Goal: Information Seeking & Learning: Learn about a topic

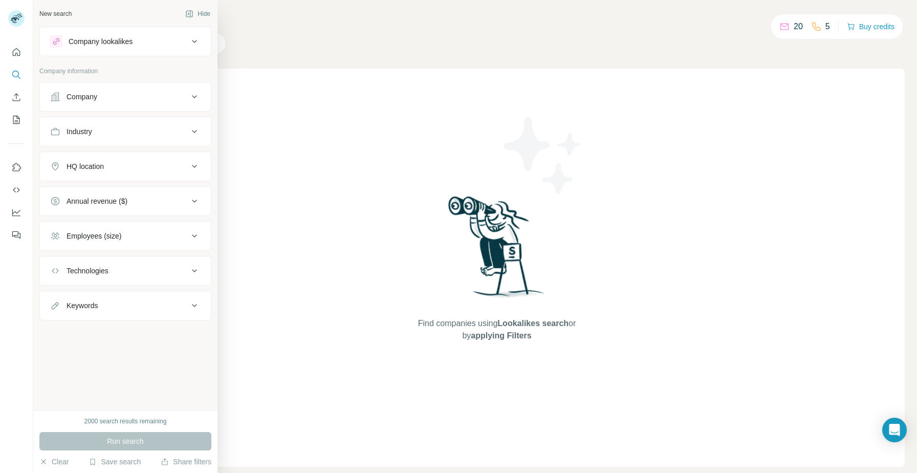
click at [173, 169] on div "HQ location" at bounding box center [119, 166] width 138 height 10
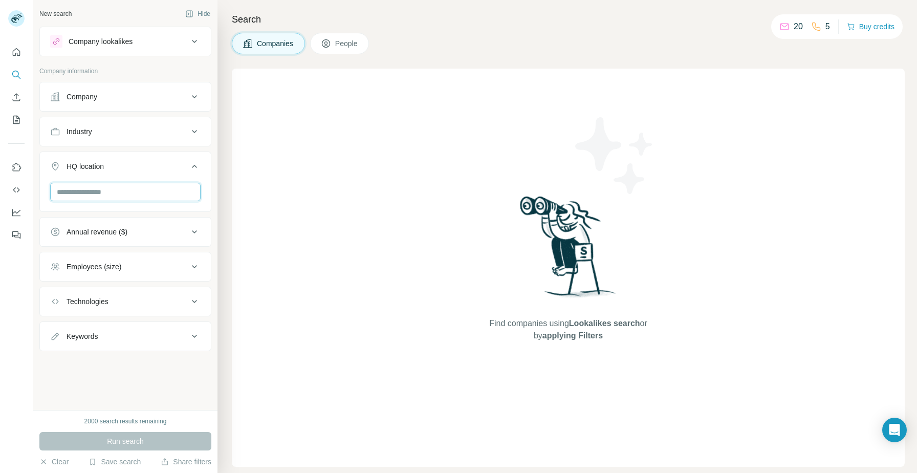
click at [125, 196] on input "text" at bounding box center [125, 192] width 150 height 18
type input "******"
click at [136, 249] on label "🇺🇸 [GEOGRAPHIC_DATA]: [US_STATE]" at bounding box center [124, 247] width 112 height 20
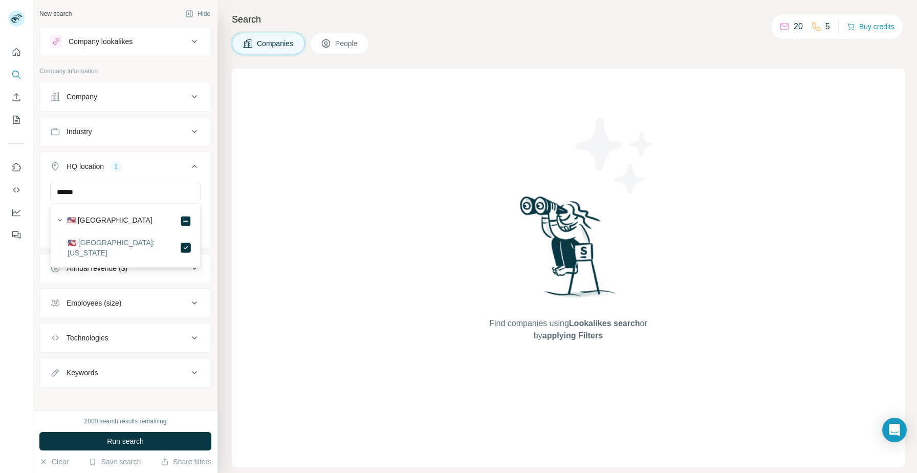
click at [151, 401] on div "New search Hide Company lookalikes Company information Company Industry HQ loca…" at bounding box center [125, 205] width 184 height 410
click at [154, 375] on div "Keywords" at bounding box center [119, 372] width 138 height 10
click at [121, 400] on input "text" at bounding box center [115, 398] width 130 height 18
type input "***"
click at [136, 133] on div "Industry" at bounding box center [119, 131] width 138 height 10
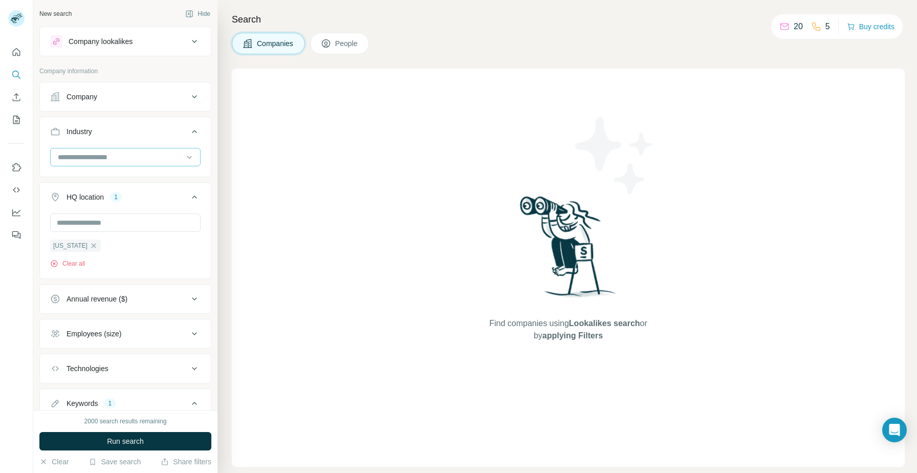
click at [123, 158] on input at bounding box center [120, 156] width 126 height 11
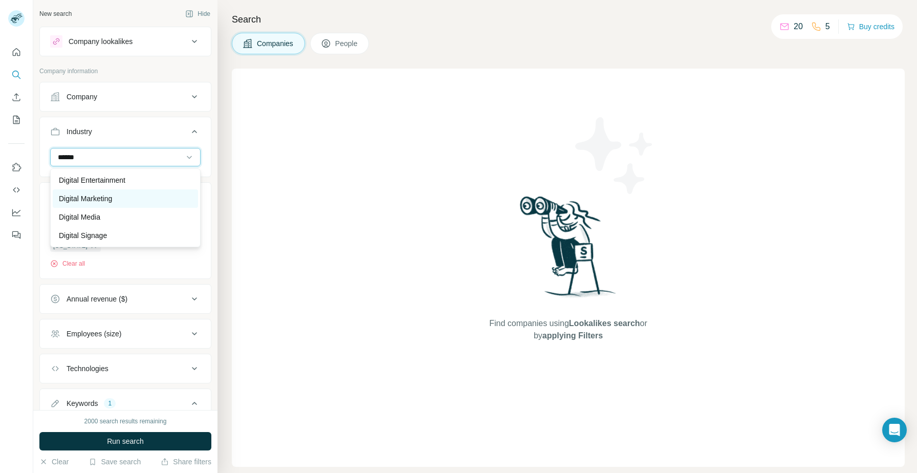
type input "******"
click at [131, 199] on div "Digital Marketing" at bounding box center [125, 198] width 133 height 10
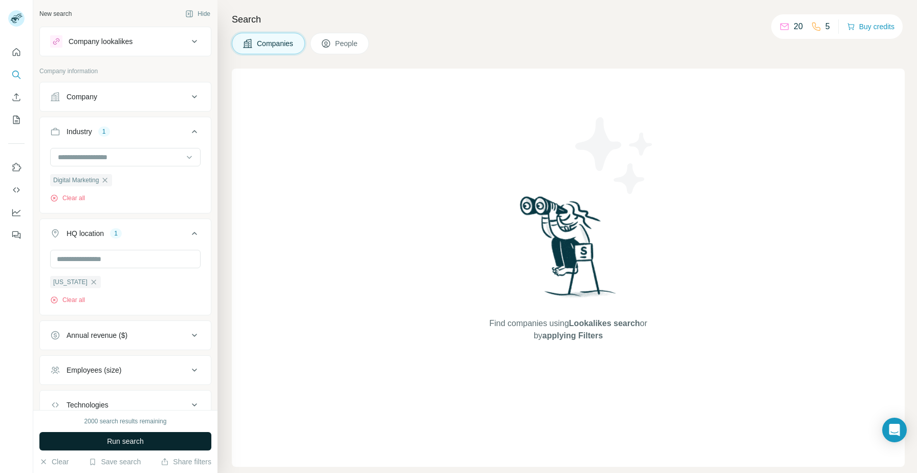
click at [165, 445] on button "Run search" at bounding box center [125, 441] width 172 height 18
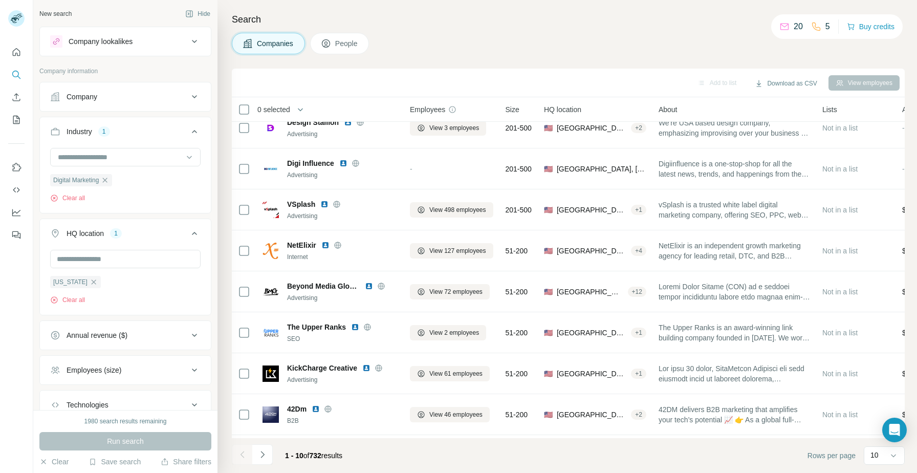
scroll to position [93, 0]
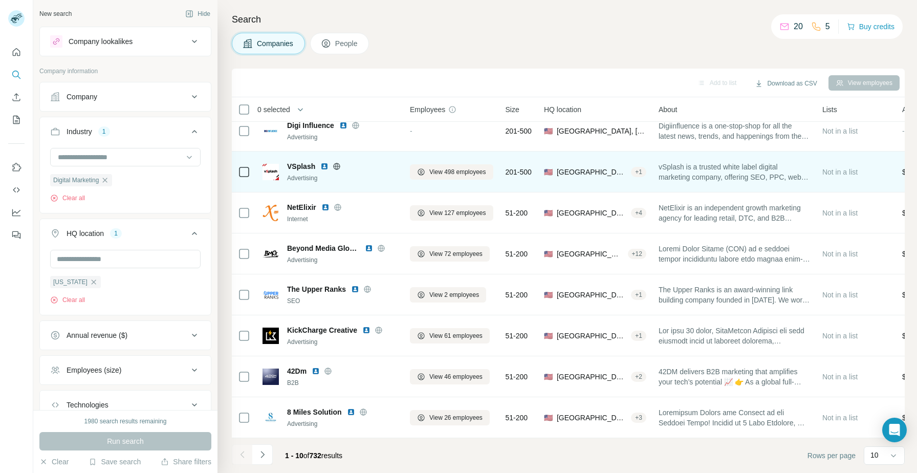
click at [322, 166] on img at bounding box center [324, 166] width 8 height 8
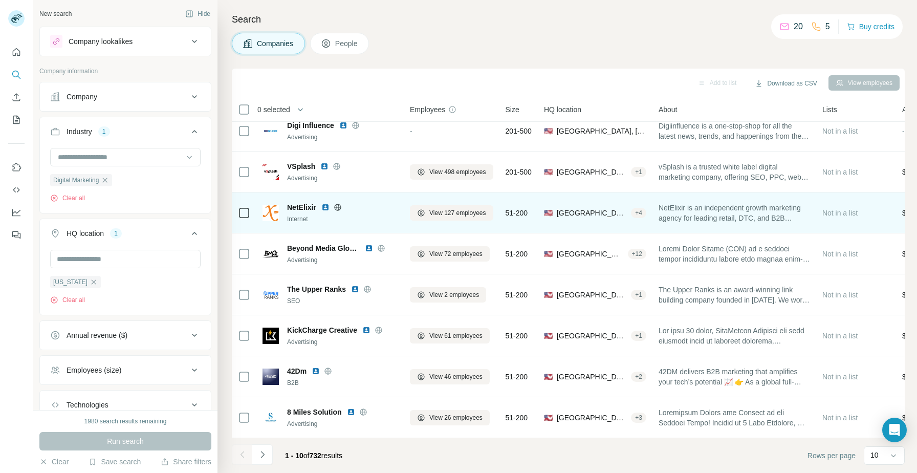
click at [325, 208] on img at bounding box center [325, 207] width 8 height 8
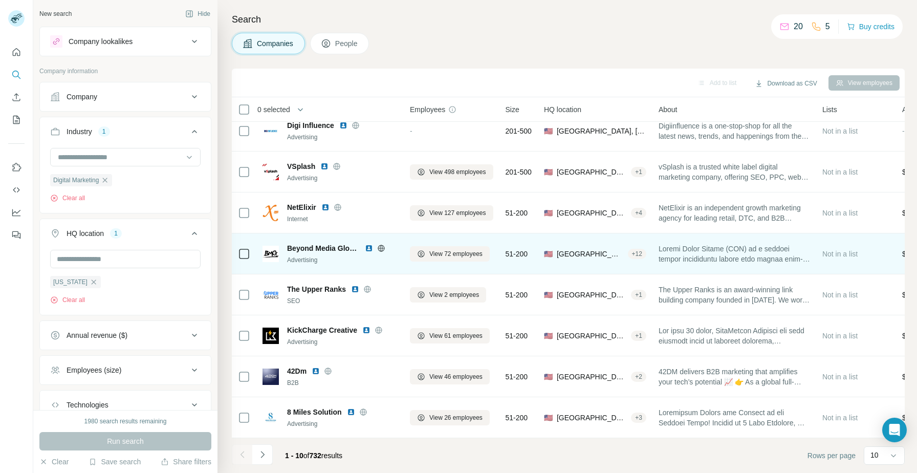
click at [368, 248] on img at bounding box center [369, 248] width 8 height 8
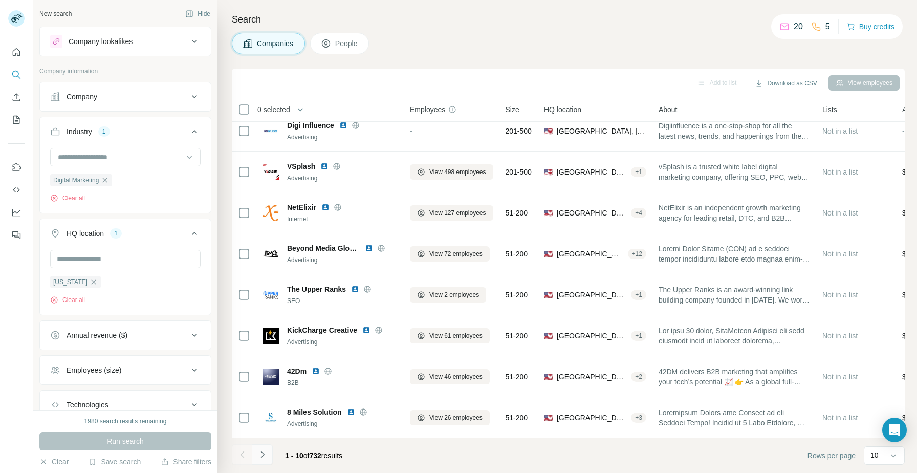
click at [262, 456] on icon "Navigate to next page" at bounding box center [262, 454] width 4 height 7
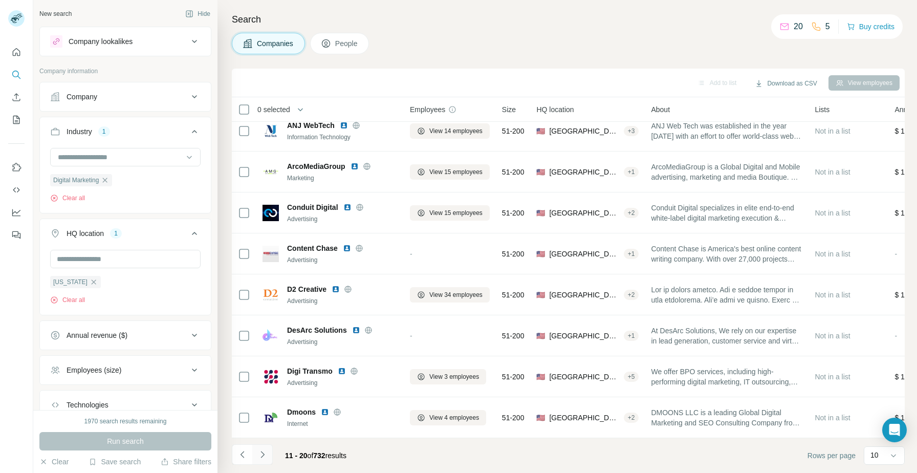
click at [262, 456] on icon "Navigate to next page" at bounding box center [262, 454] width 4 height 7
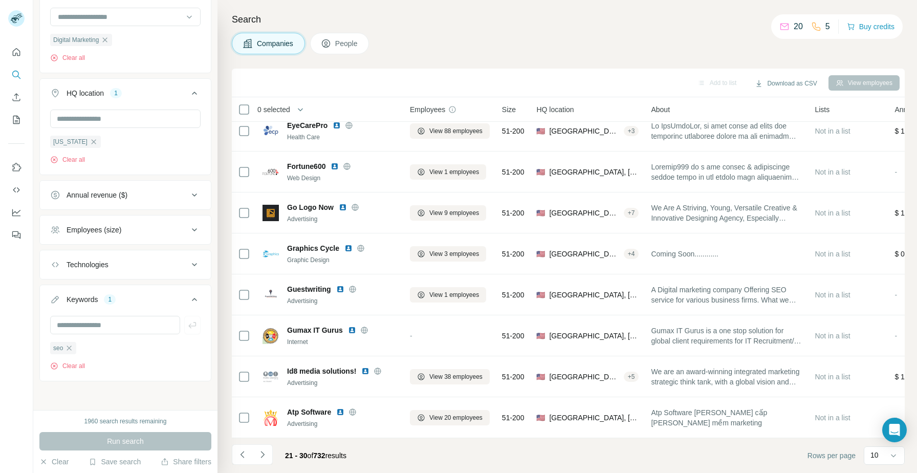
scroll to position [0, 0]
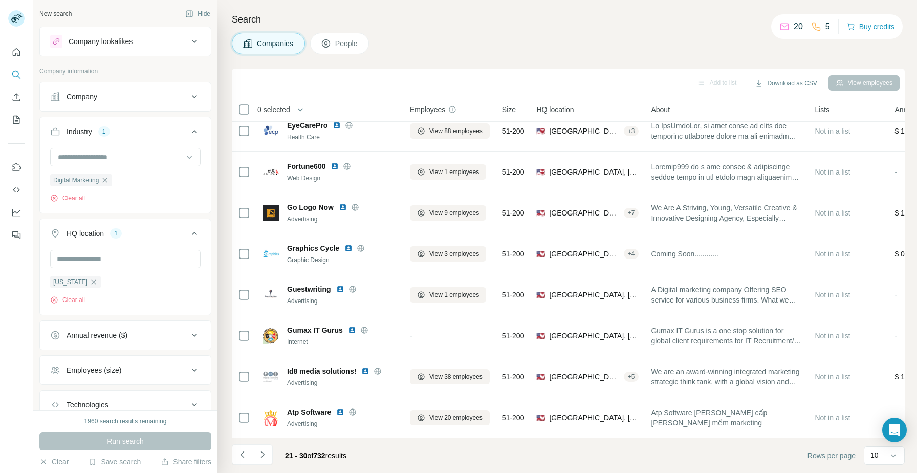
click at [139, 370] on div "Employees (size)" at bounding box center [119, 370] width 138 height 10
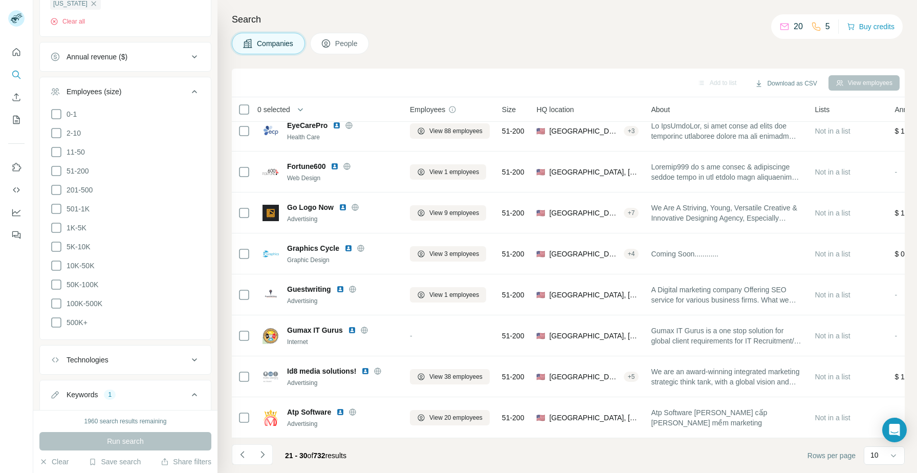
scroll to position [286, 0]
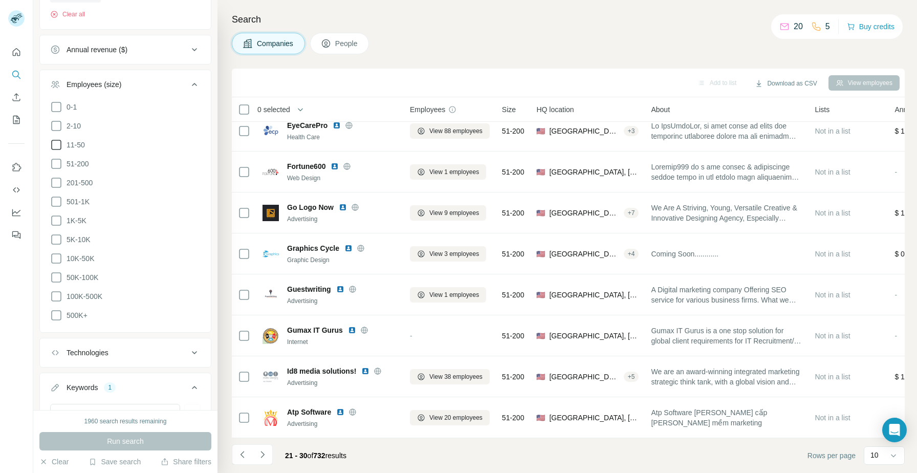
click at [58, 143] on icon at bounding box center [56, 145] width 12 height 12
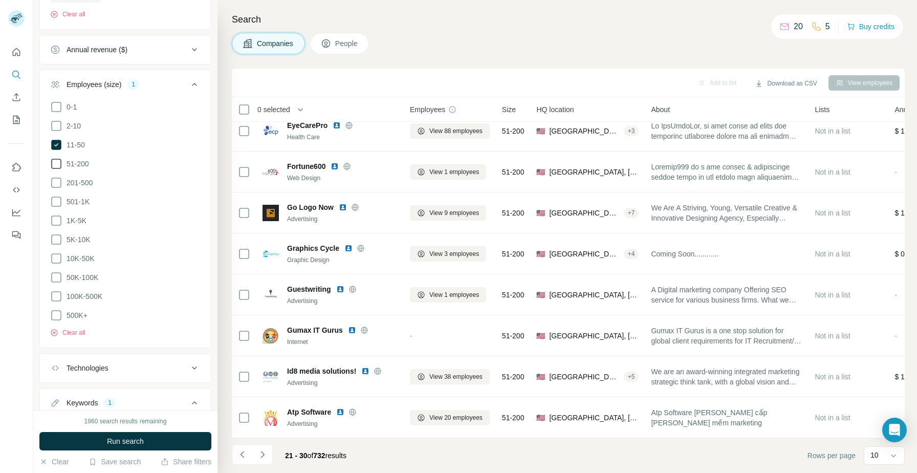
click at [56, 166] on icon at bounding box center [56, 164] width 12 height 12
click at [56, 183] on icon at bounding box center [56, 183] width 12 height 12
click at [102, 436] on button "Run search" at bounding box center [125, 441] width 172 height 18
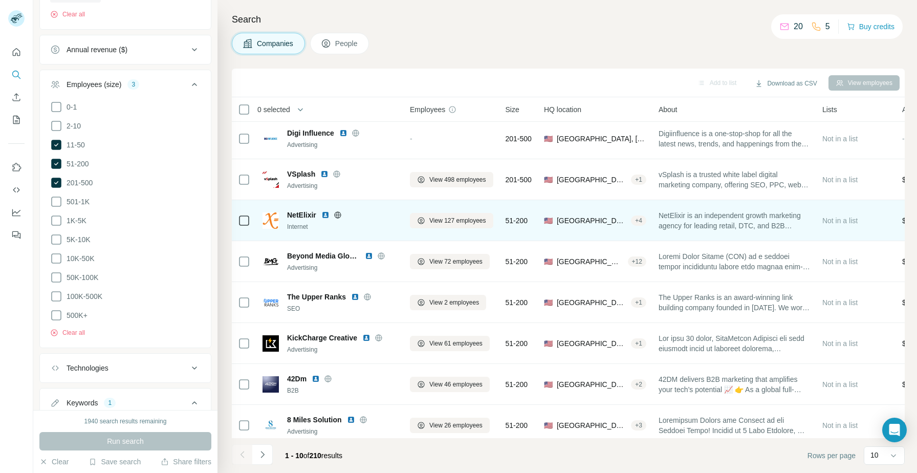
scroll to position [93, 0]
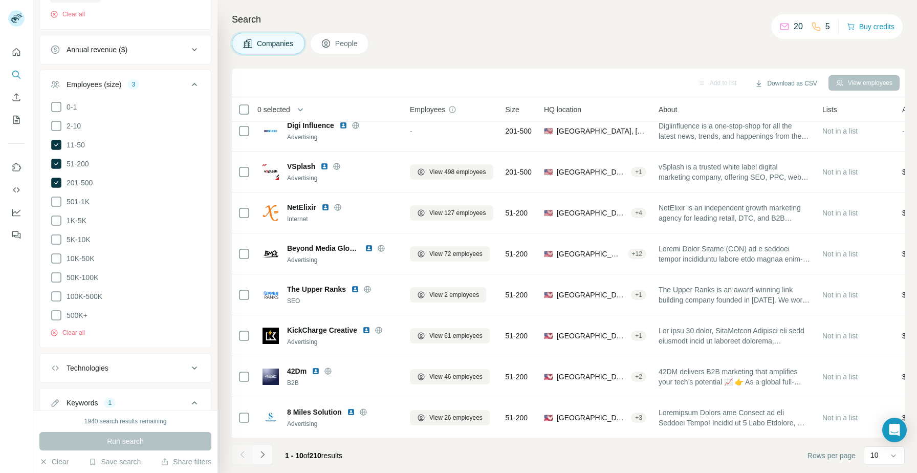
click at [271, 459] on button "Navigate to next page" at bounding box center [262, 454] width 20 height 20
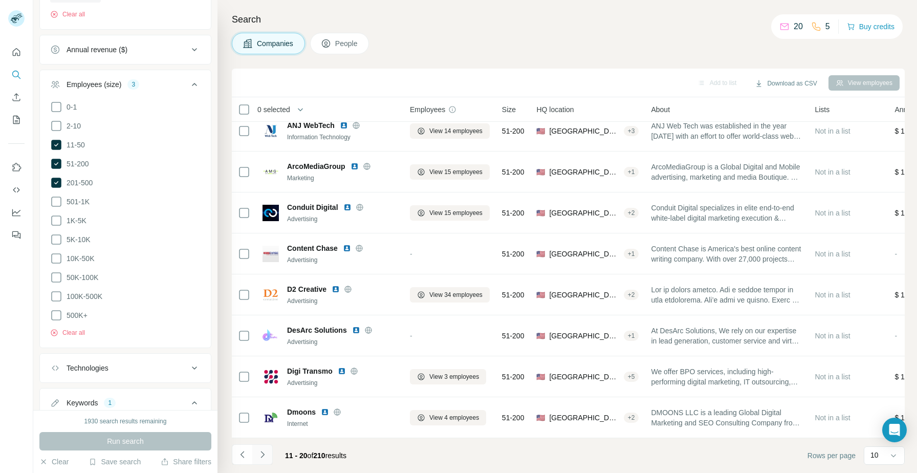
click at [263, 454] on icon "Navigate to next page" at bounding box center [262, 454] width 10 height 10
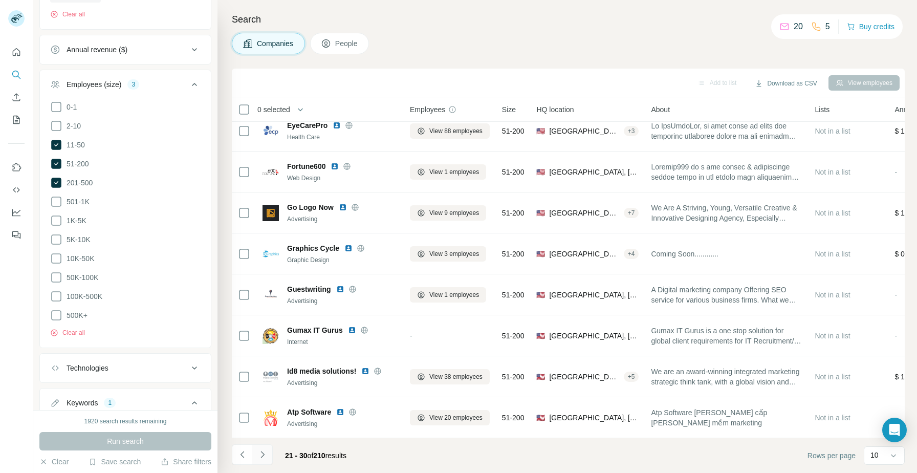
click at [269, 452] on button "Navigate to next page" at bounding box center [262, 454] width 20 height 20
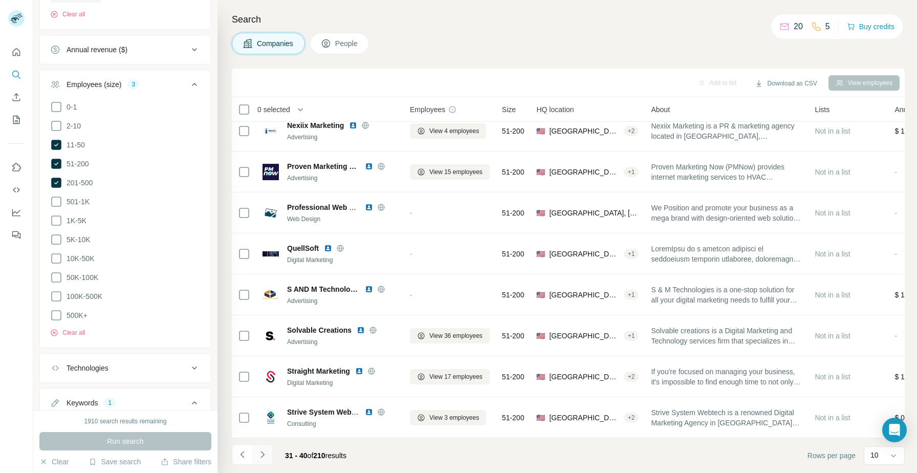
click at [259, 457] on icon "Navigate to next page" at bounding box center [262, 454] width 10 height 10
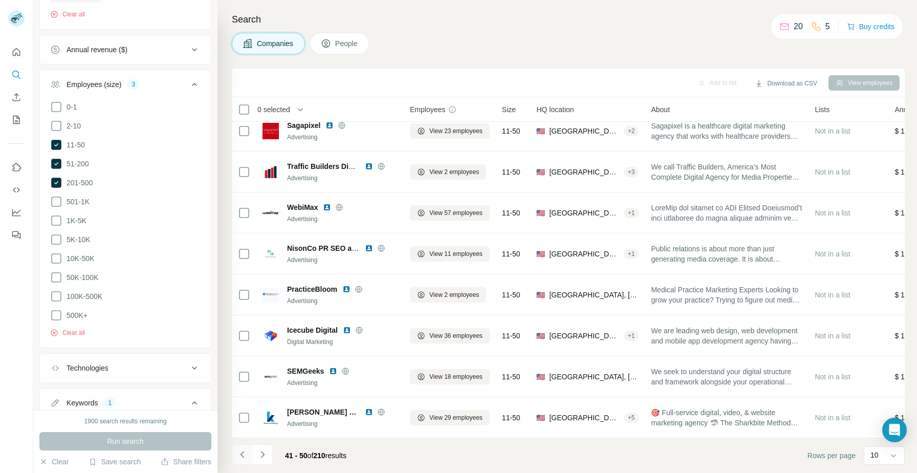
click at [250, 457] on button "Navigate to previous page" at bounding box center [242, 454] width 20 height 20
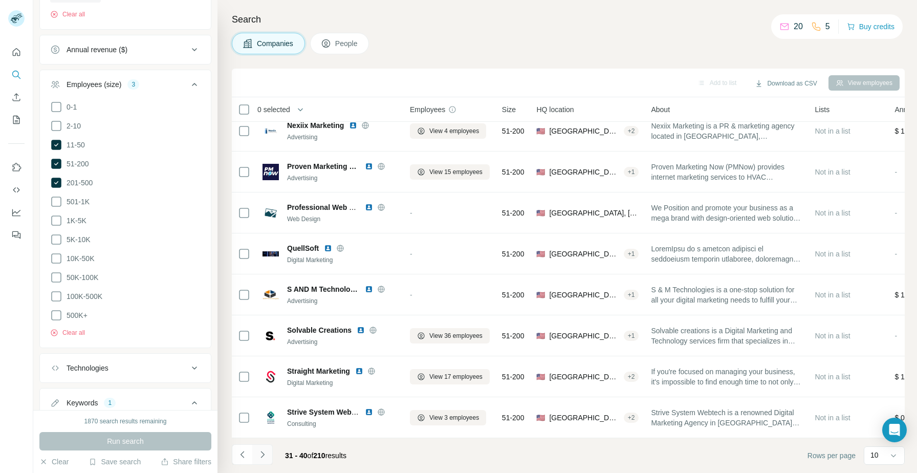
click at [262, 454] on icon "Navigate to next page" at bounding box center [262, 454] width 10 height 10
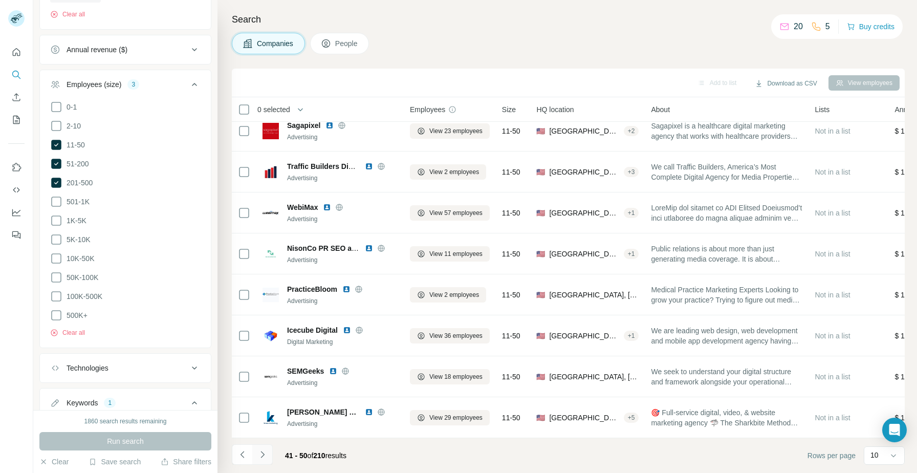
click at [262, 454] on icon "Navigate to next page" at bounding box center [262, 454] width 10 height 10
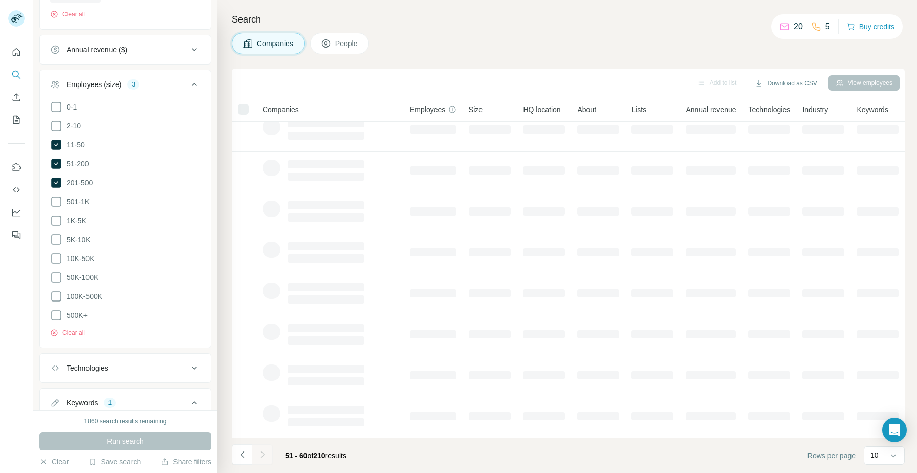
click at [262, 454] on icon "Navigate to next page" at bounding box center [262, 454] width 10 height 10
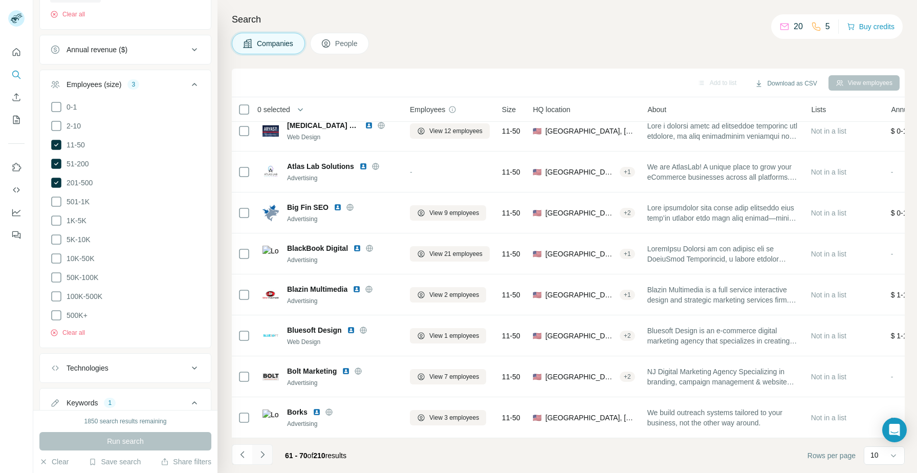
click at [262, 454] on icon "Navigate to next page" at bounding box center [262, 454] width 10 height 10
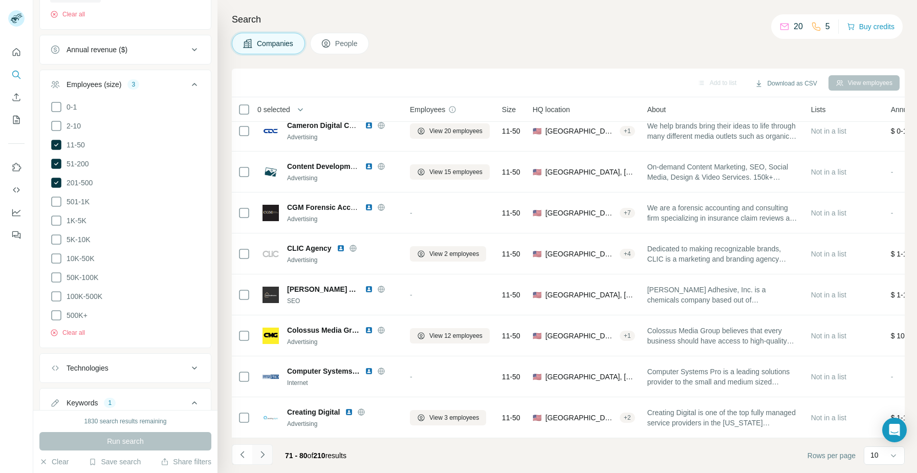
click at [257, 455] on icon "Navigate to next page" at bounding box center [262, 454] width 10 height 10
